Goal: Information Seeking & Learning: Understand process/instructions

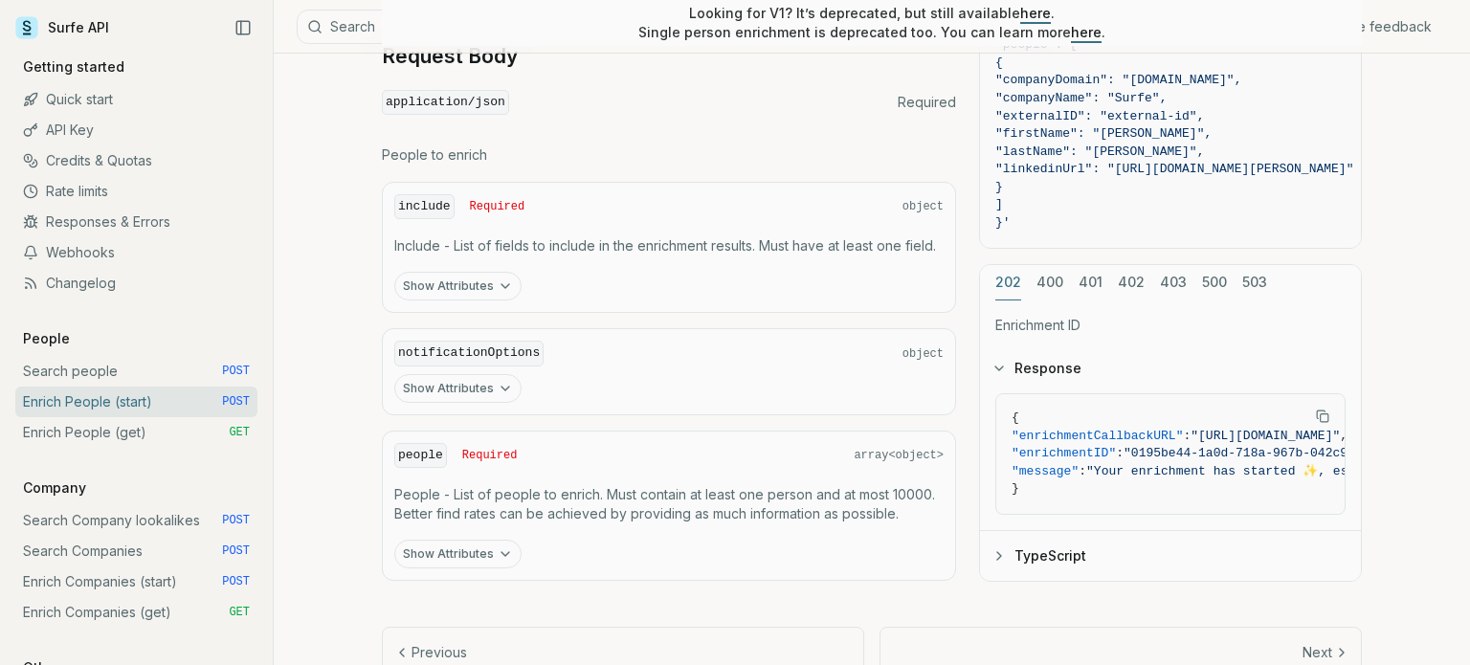
scroll to position [842, 0]
click at [100, 257] on link "Webhooks" at bounding box center [136, 252] width 242 height 31
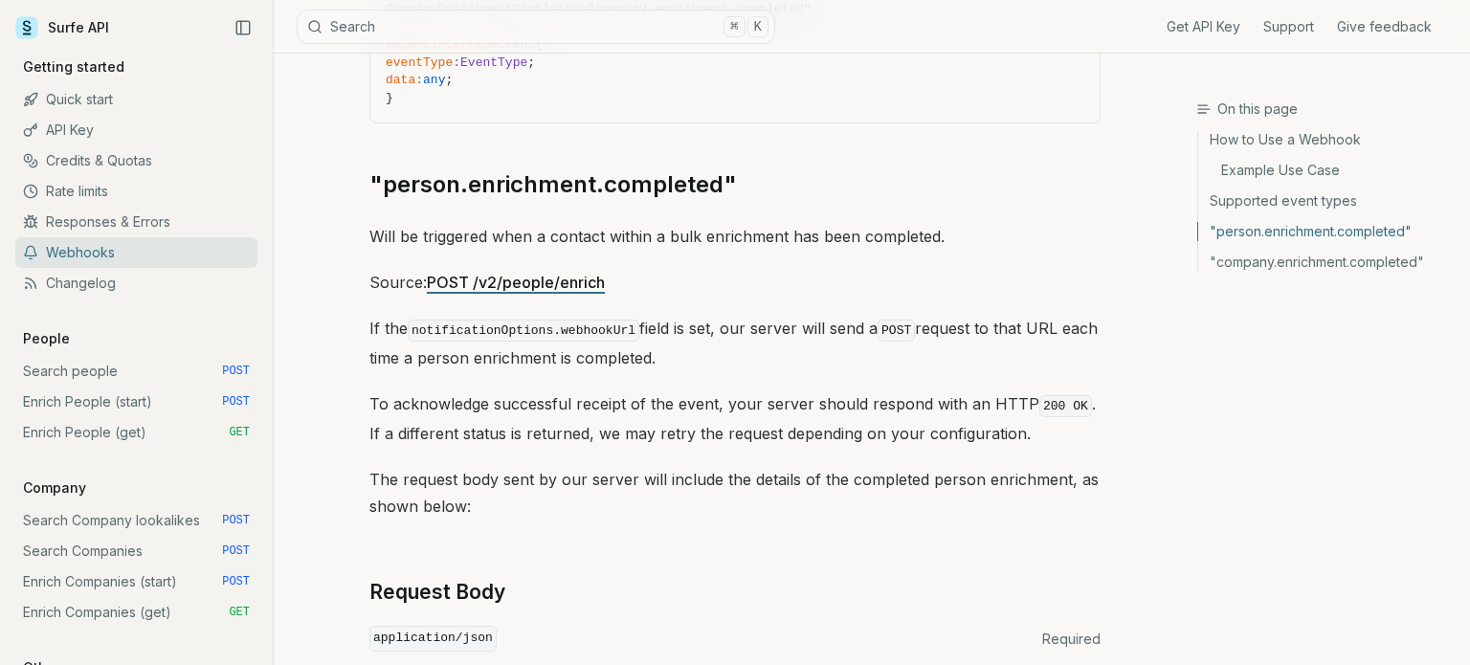
scroll to position [999, 0]
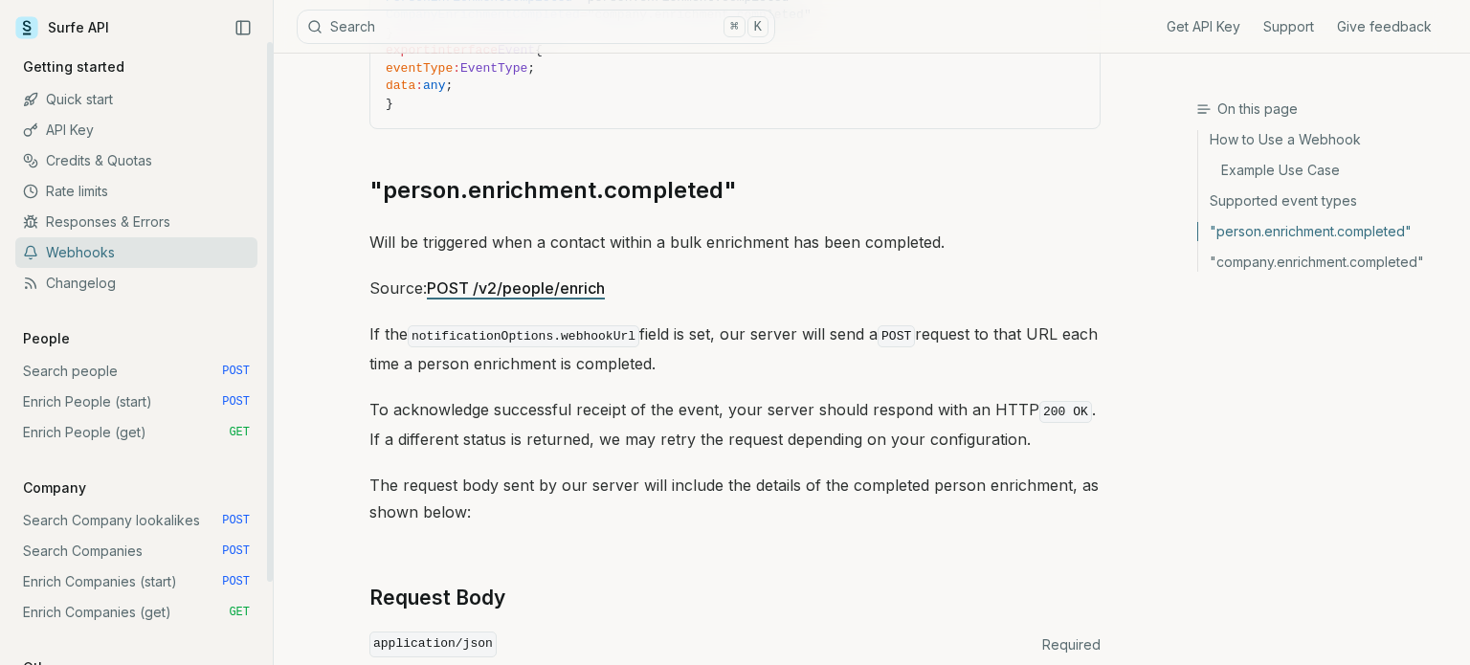
click at [82, 102] on link "Quick start" at bounding box center [136, 99] width 242 height 31
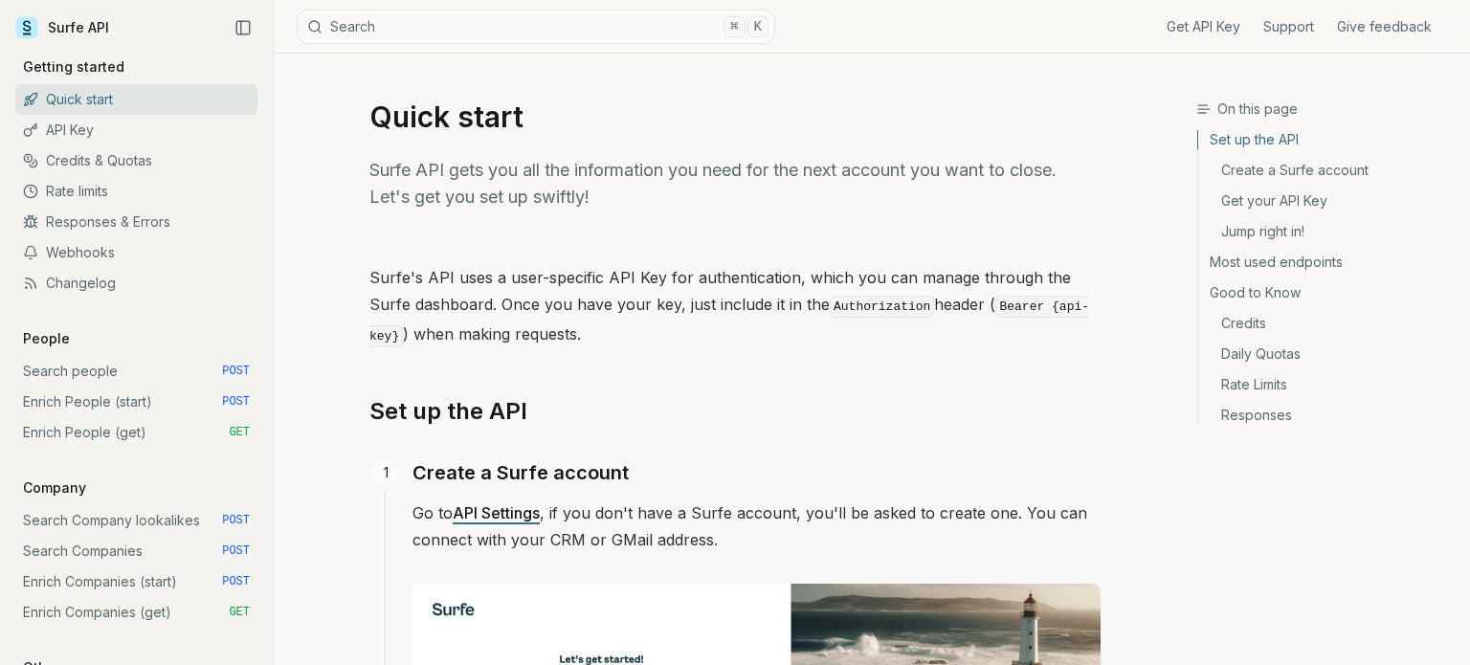
click at [867, 183] on p "Surfe API gets you all the information you need for the next account you want t…" at bounding box center [734, 184] width 731 height 54
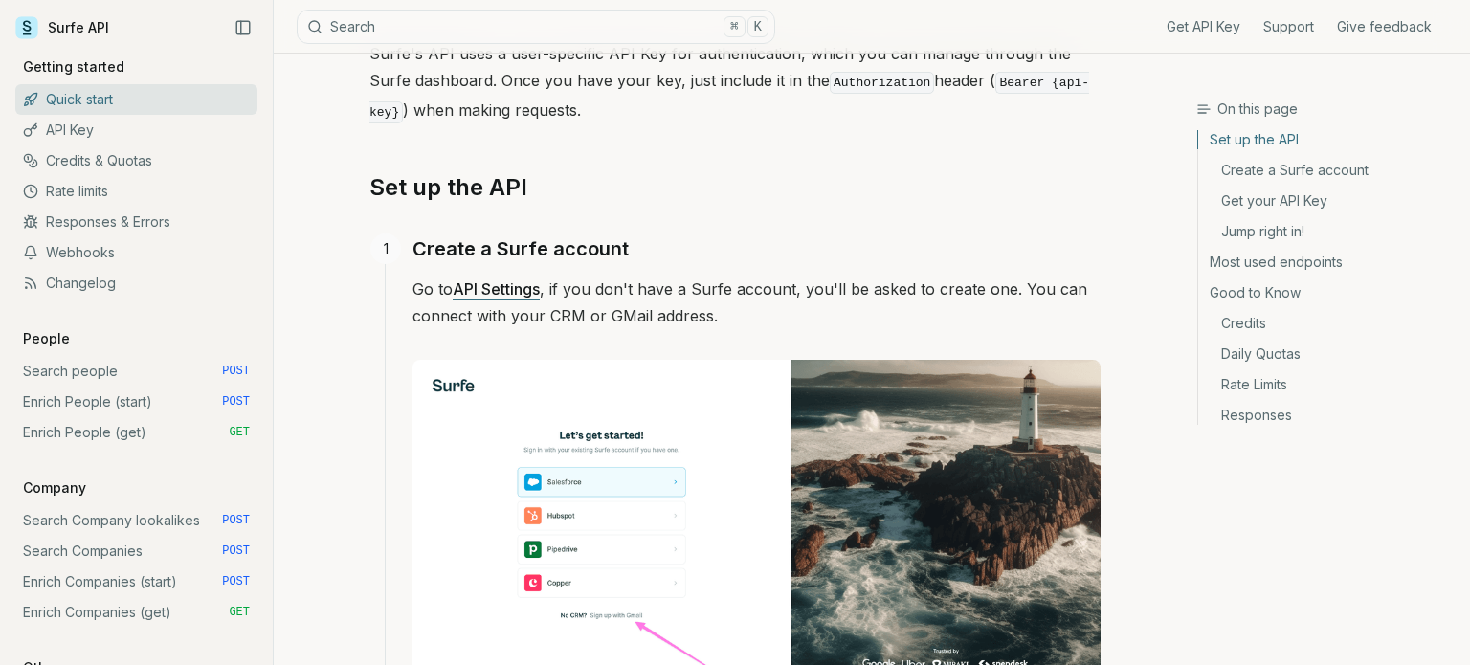
scroll to position [214, 0]
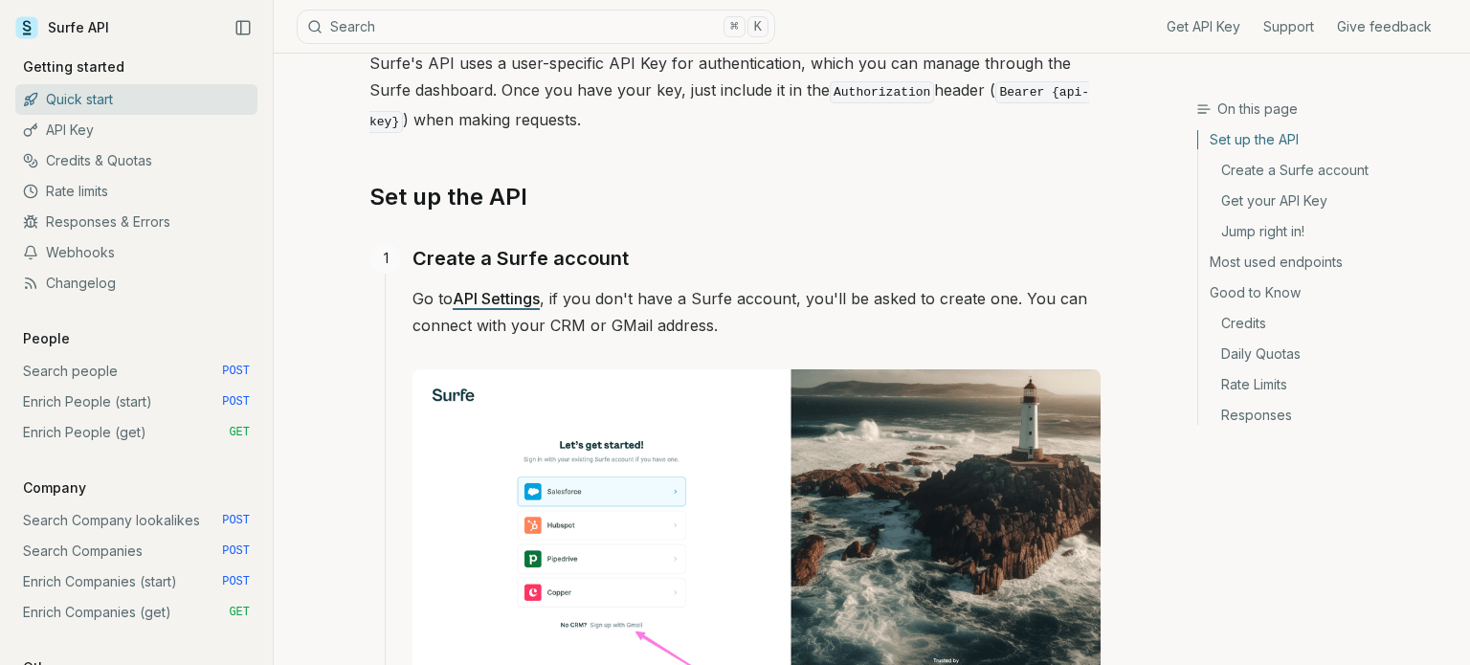
click at [867, 183] on h2 "Set up the API" at bounding box center [734, 197] width 731 height 31
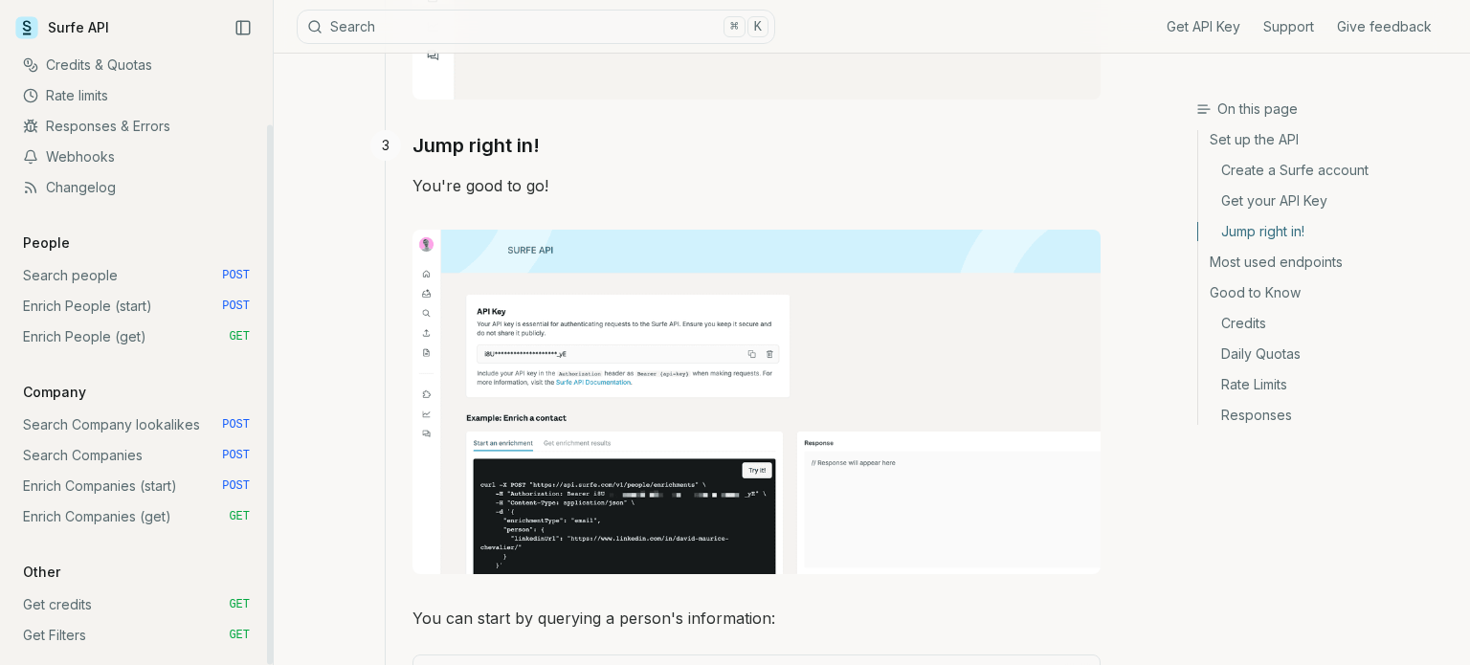
scroll to position [96, 0]
click at [757, 30] on kbd "K" at bounding box center [757, 26] width 21 height 21
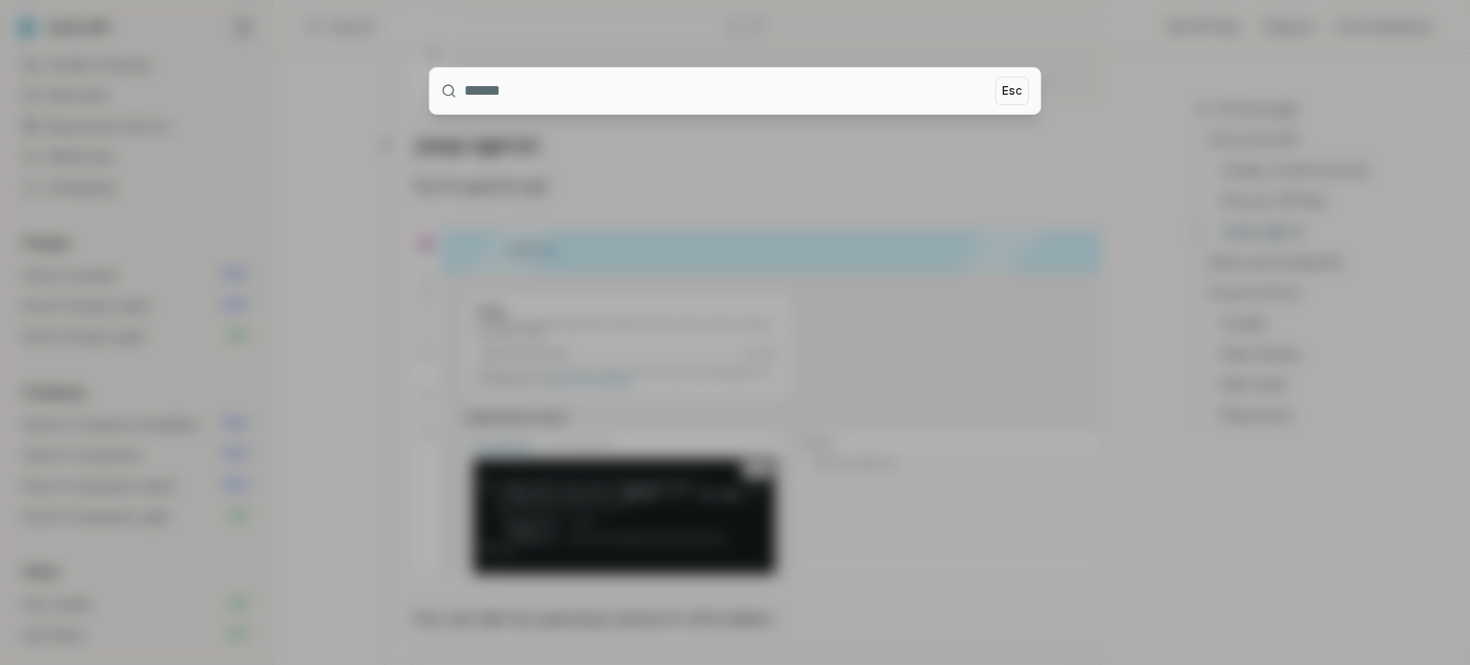
click at [1022, 85] on button "Esc" at bounding box center [1011, 91] width 33 height 29
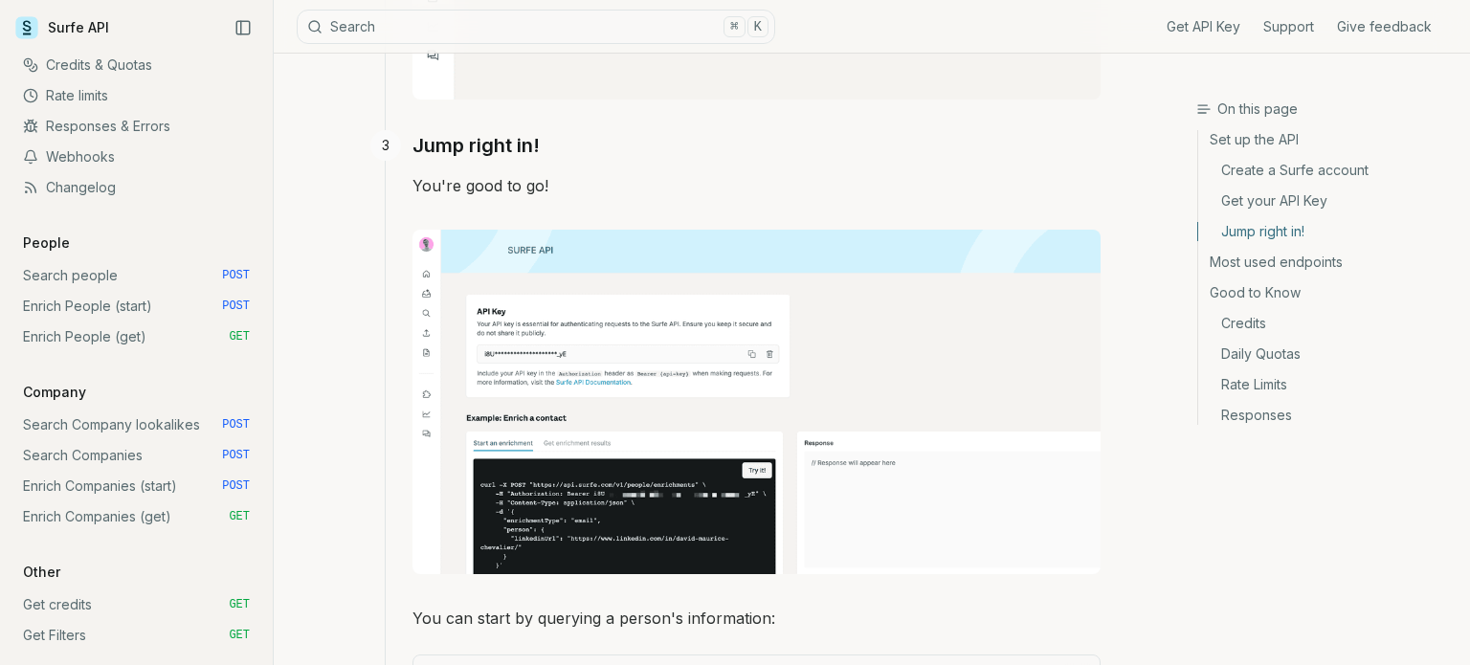
click at [1271, 295] on link "Good to Know" at bounding box center [1326, 293] width 256 height 31
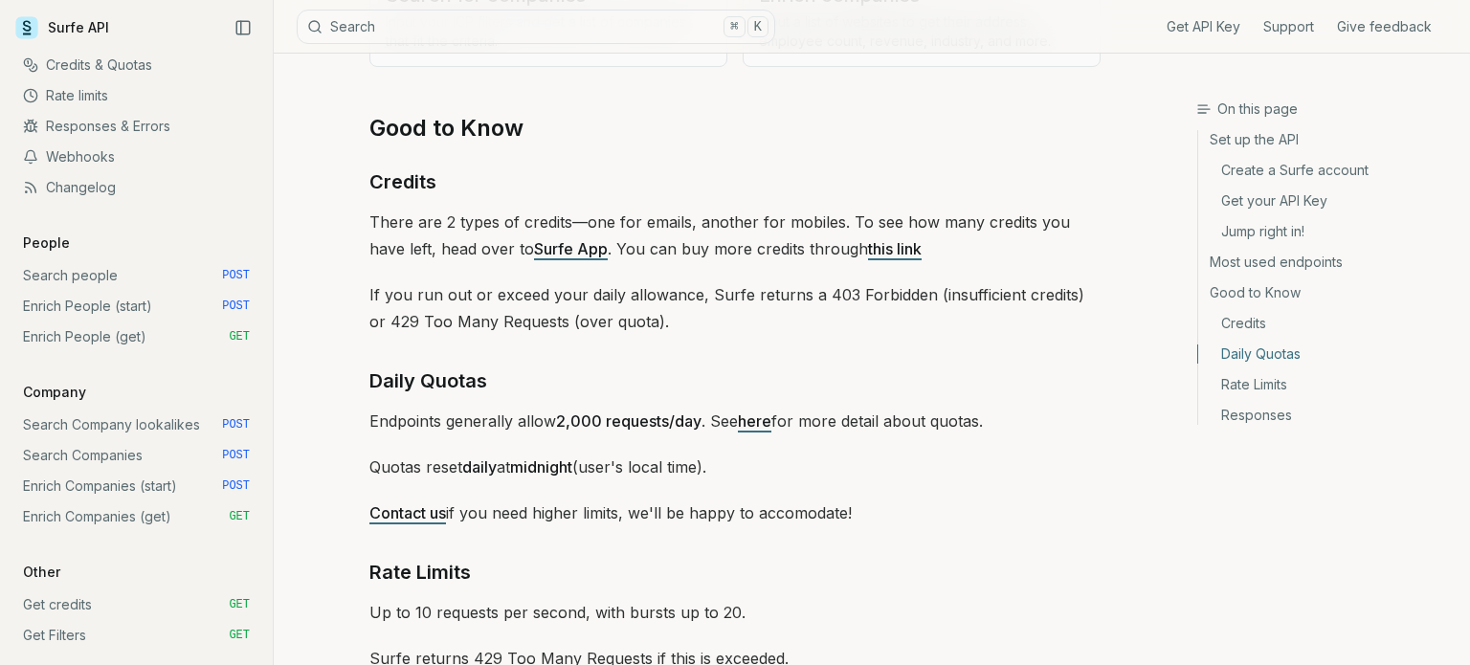
scroll to position [2946, 0]
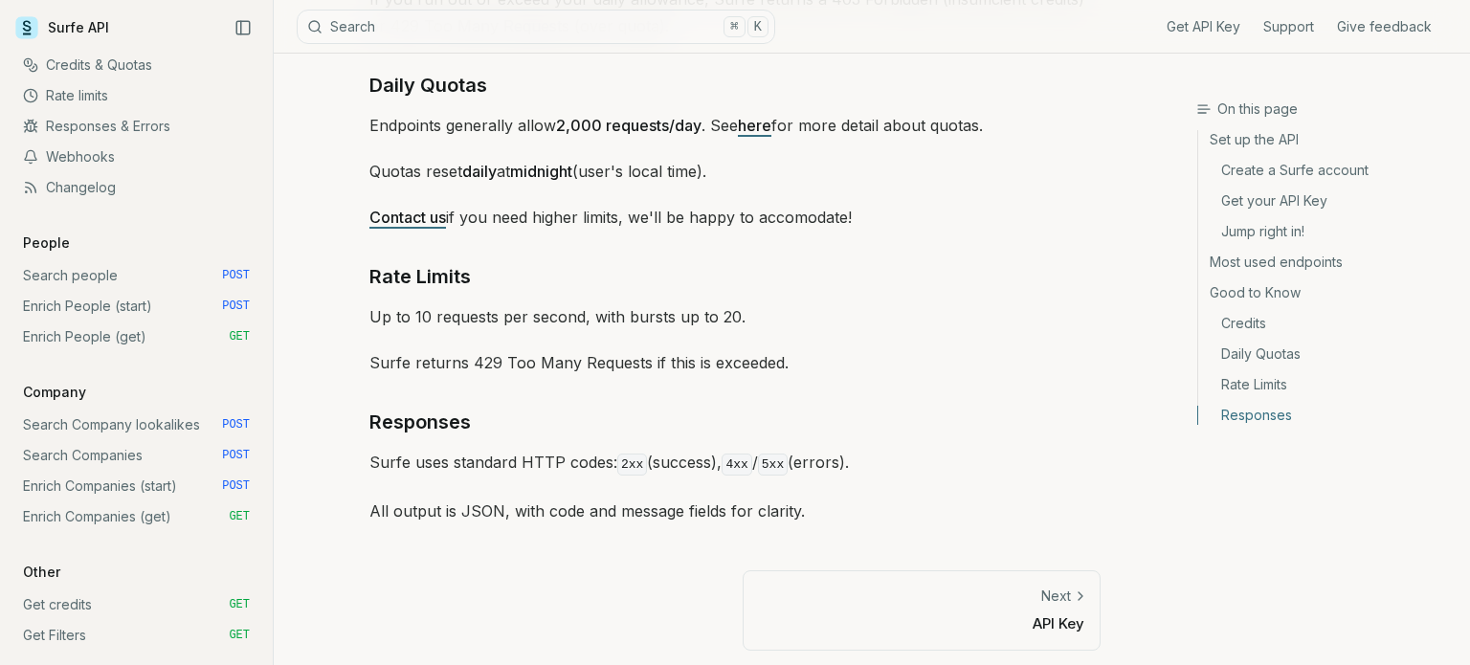
click at [1067, 594] on p "Next" at bounding box center [1056, 596] width 30 height 19
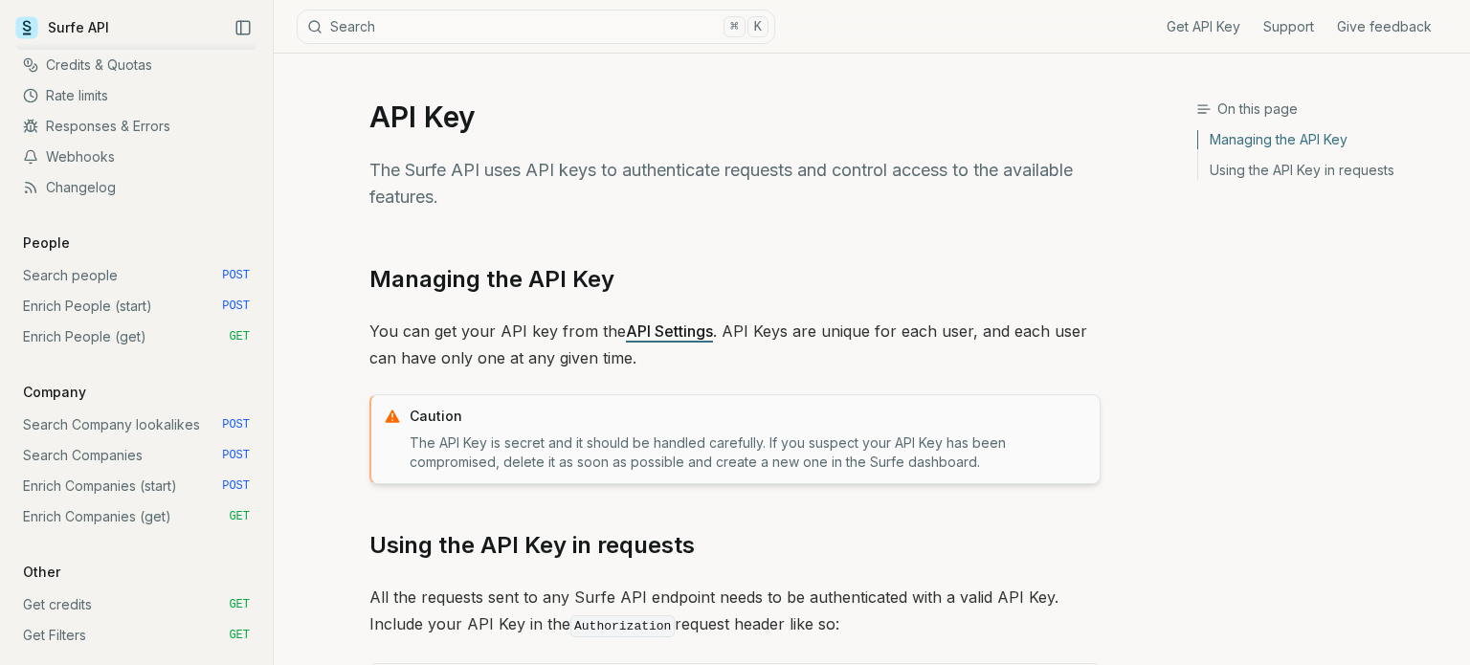
click at [808, 197] on p "The Surfe API uses API keys to authenticate requests and control access to the …" at bounding box center [734, 184] width 731 height 54
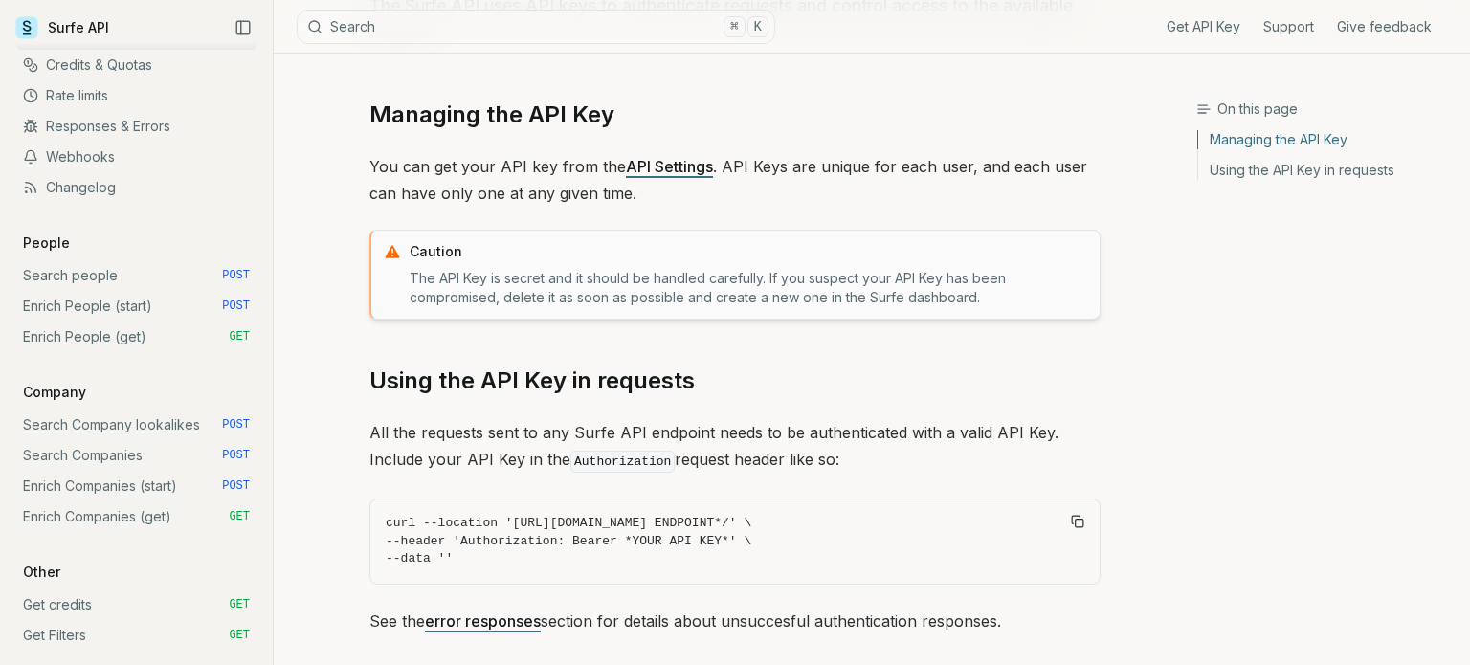
scroll to position [173, 0]
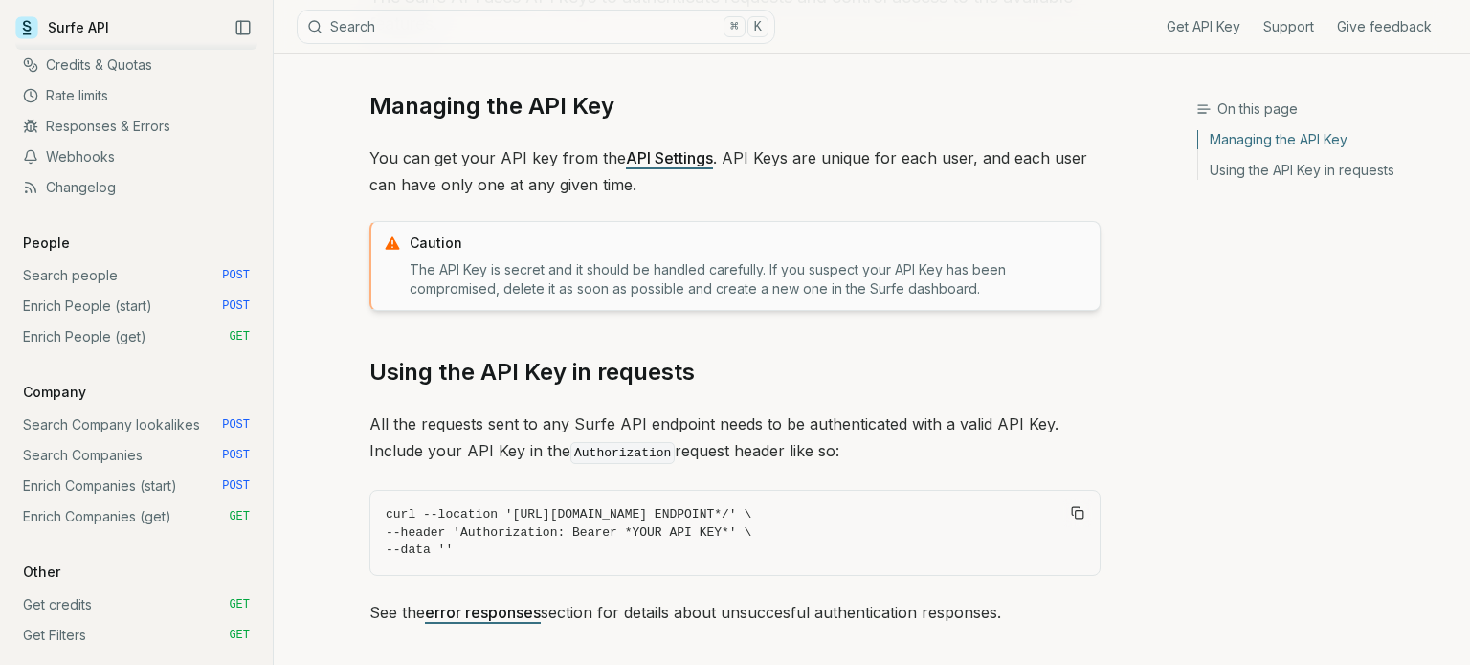
click at [78, 32] on link "Surfe API" at bounding box center [62, 27] width 94 height 29
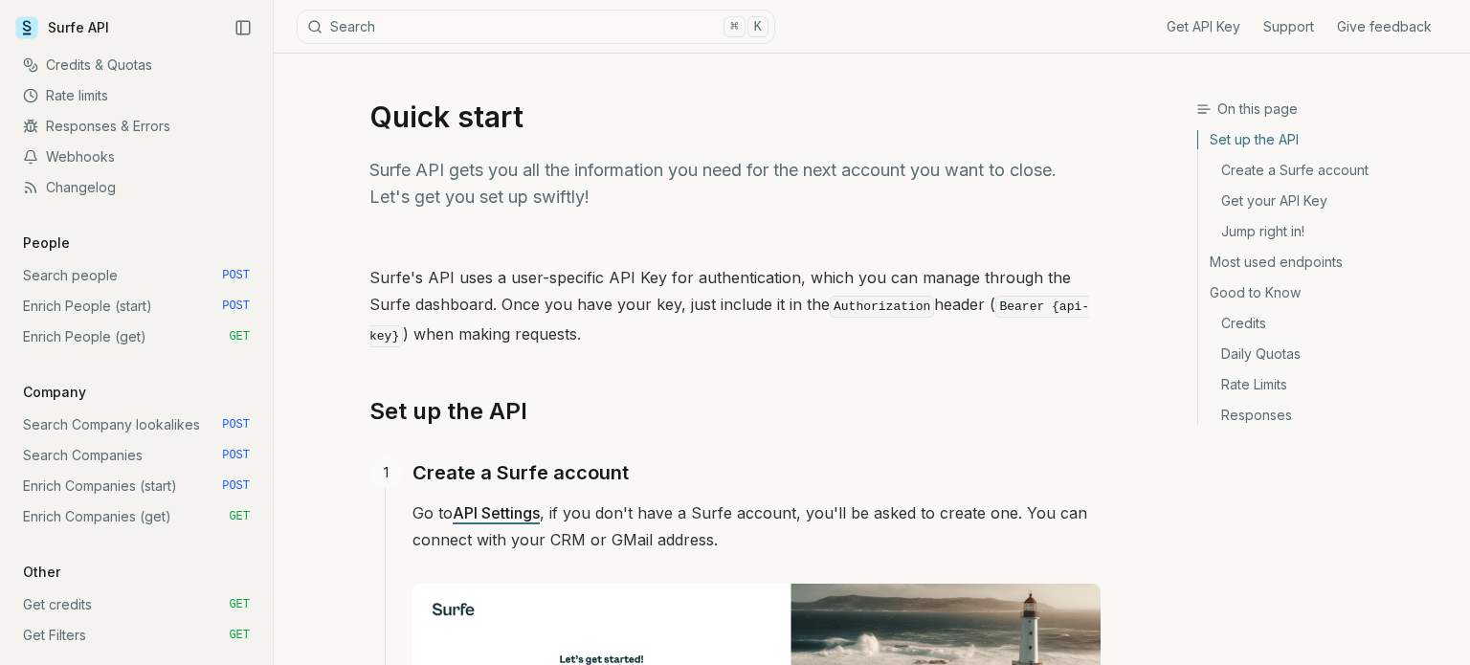
click at [30, 30] on icon at bounding box center [27, 25] width 9 height 11
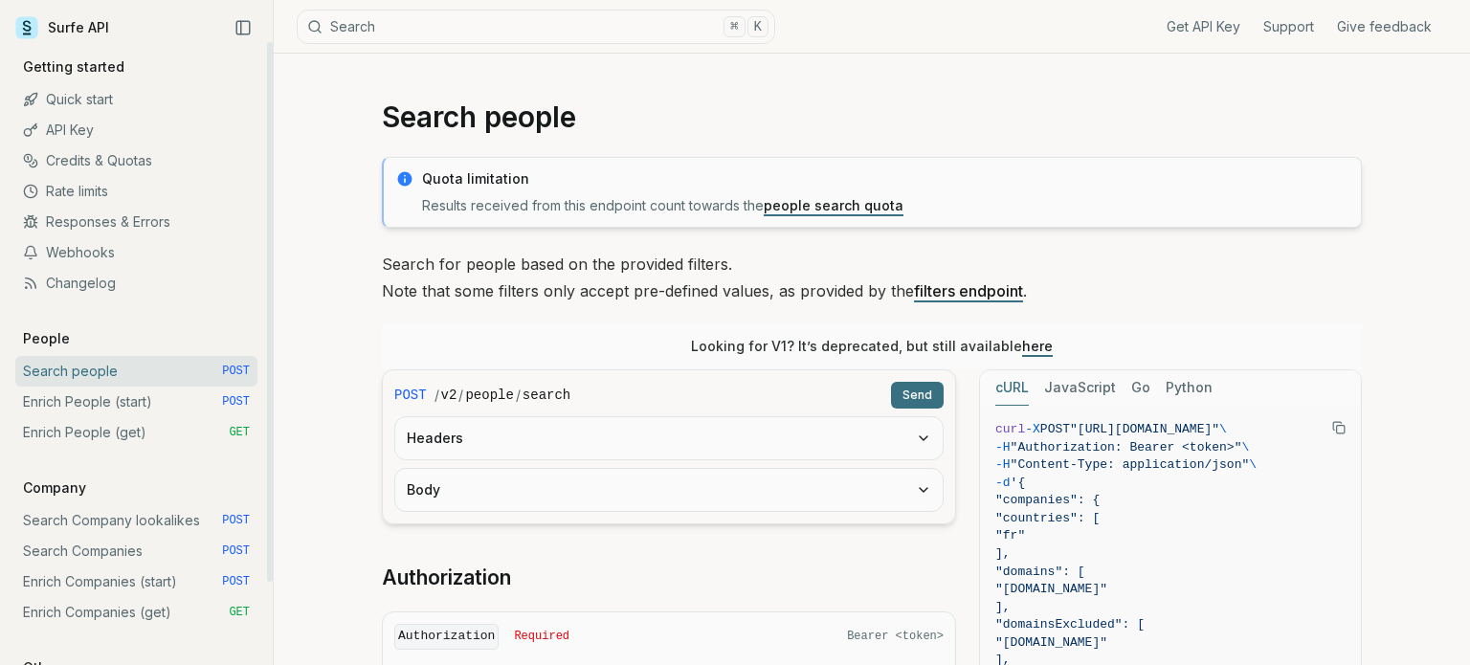
click at [249, 394] on span "POST" at bounding box center [236, 401] width 28 height 15
